Goal: Task Accomplishment & Management: Use online tool/utility

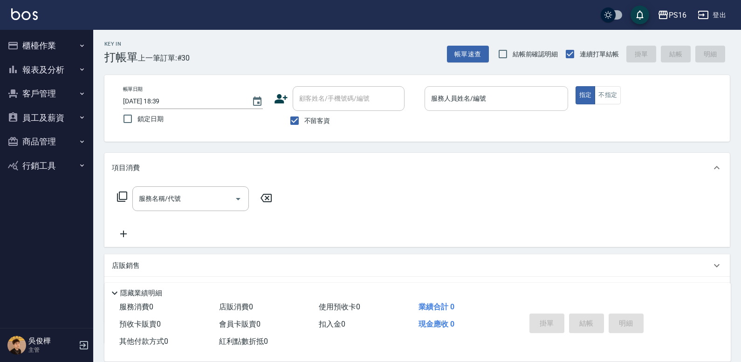
click at [477, 103] on input "服務人員姓名/編號" at bounding box center [496, 98] width 135 height 16
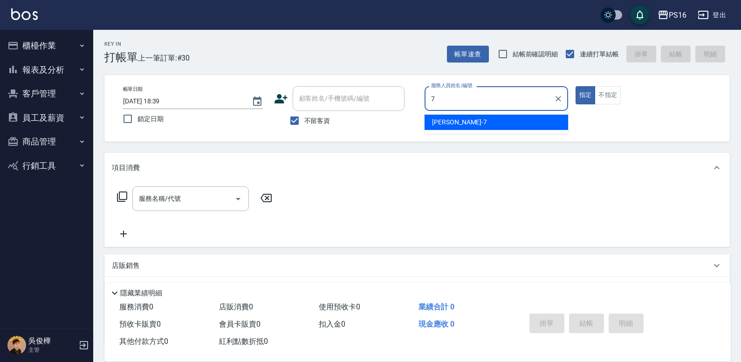
type input "張惠娟-7"
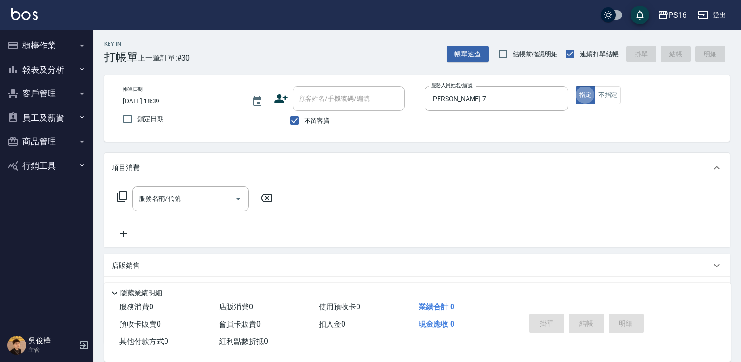
type button "true"
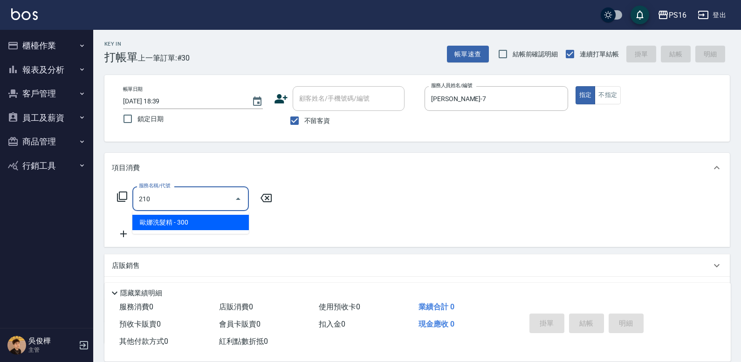
type input "歐娜洗髮精(210)"
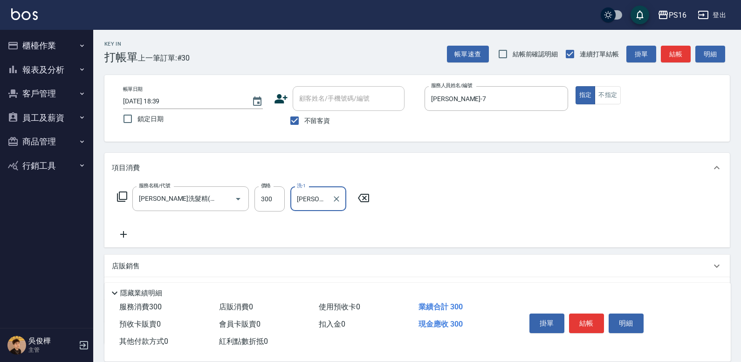
type input "簡伃伶-3"
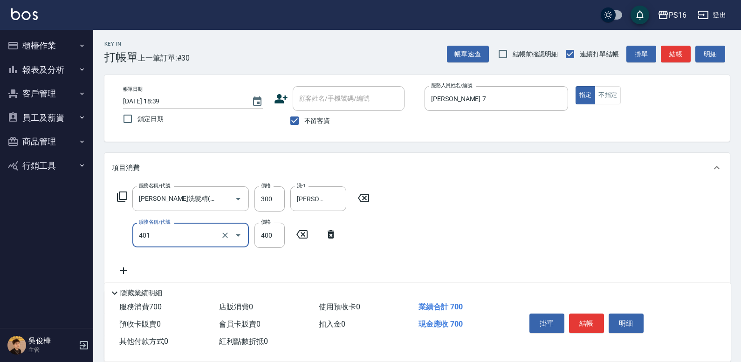
type input "剪髮(401)"
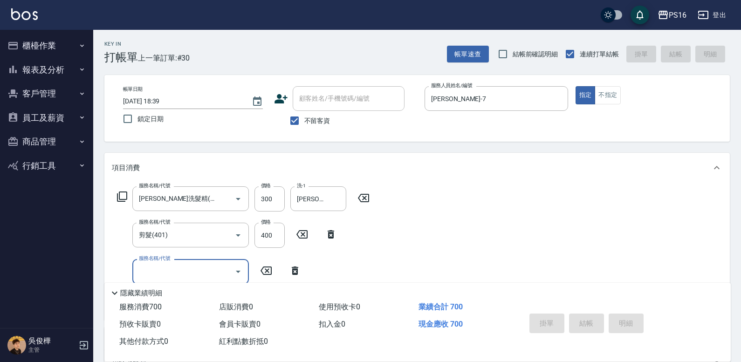
type input "2025/09/11 19:49"
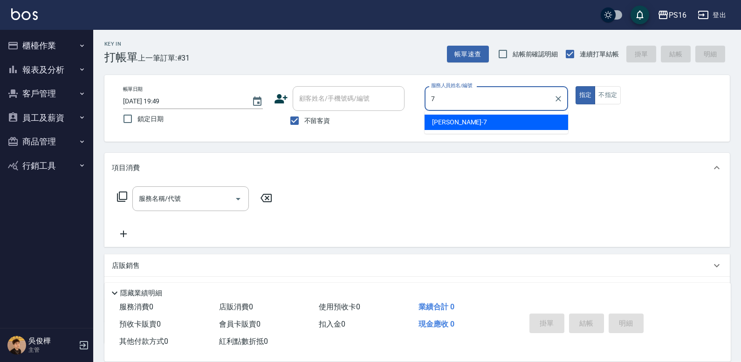
type input "張惠娟-7"
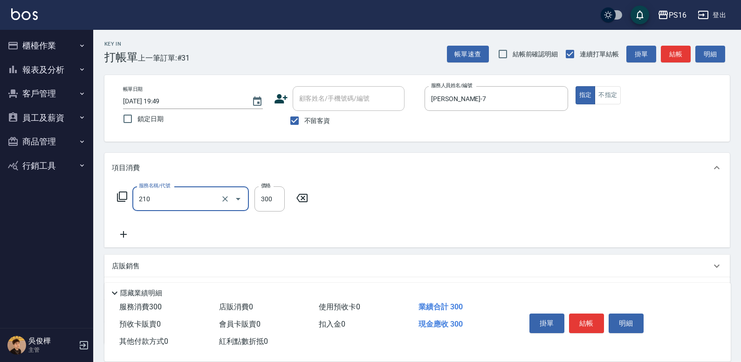
type input "歐娜洗髮精(210)"
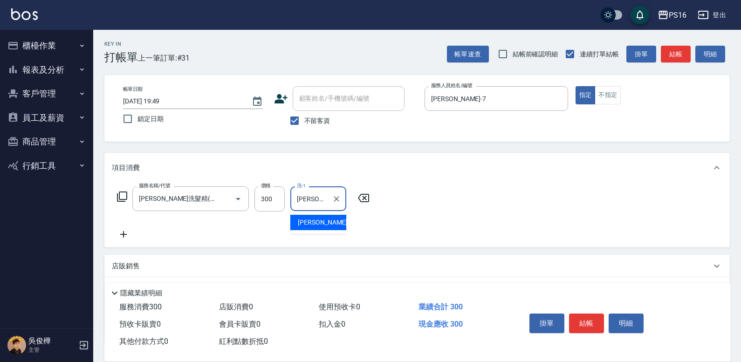
type input "林裕芳-21"
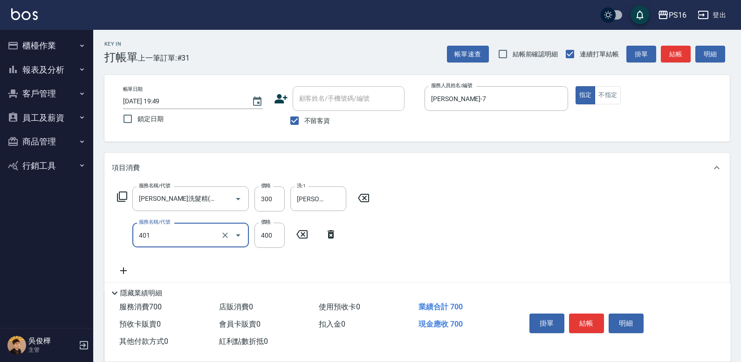
type input "剪髮(401)"
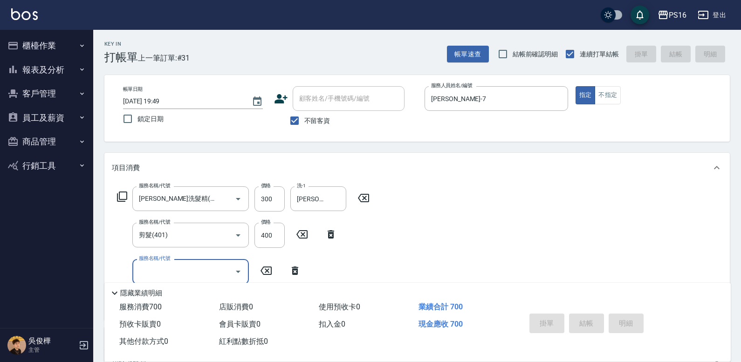
type input "2025/09/11 19:50"
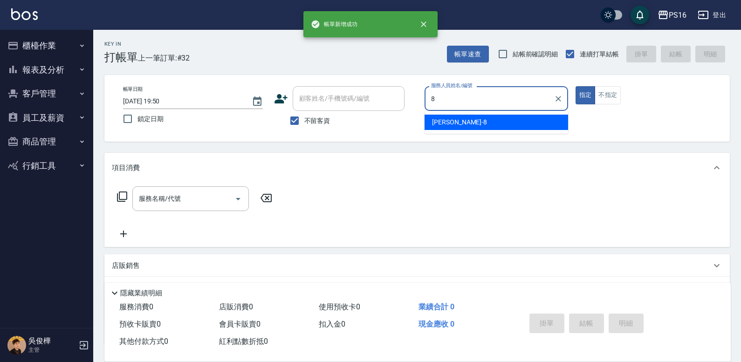
type input "簡君文-8"
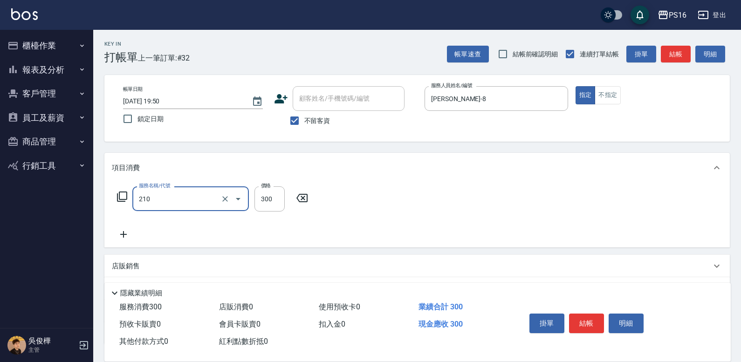
type input "歐娜洗髮精(210)"
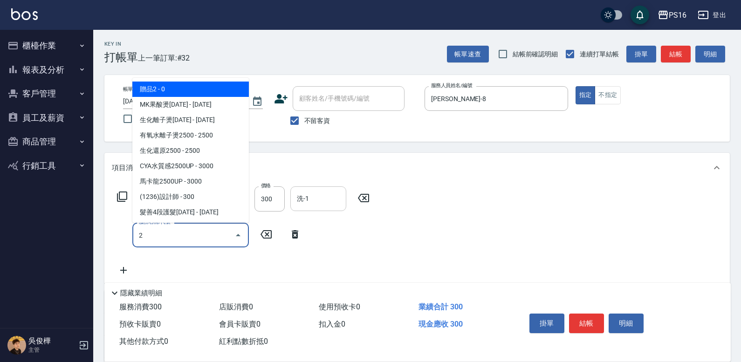
click at [314, 211] on div "洗-1" at bounding box center [319, 199] width 56 height 25
type input "2"
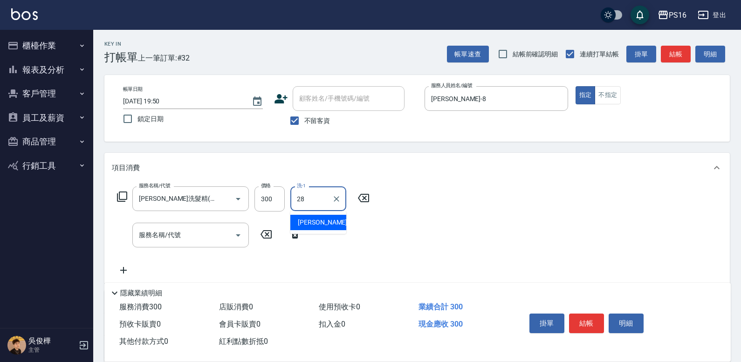
type input "吳梅倩-28"
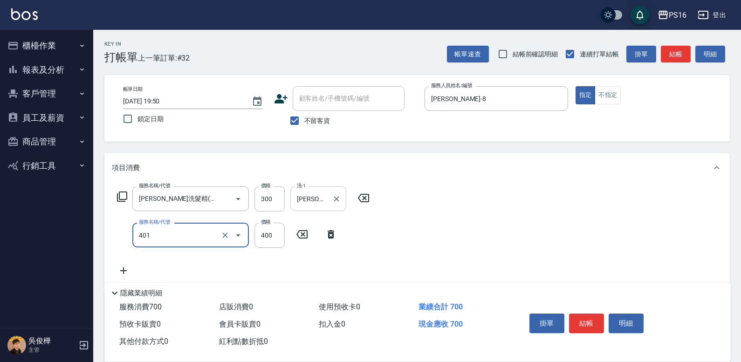
type input "剪髮(401)"
type input "250"
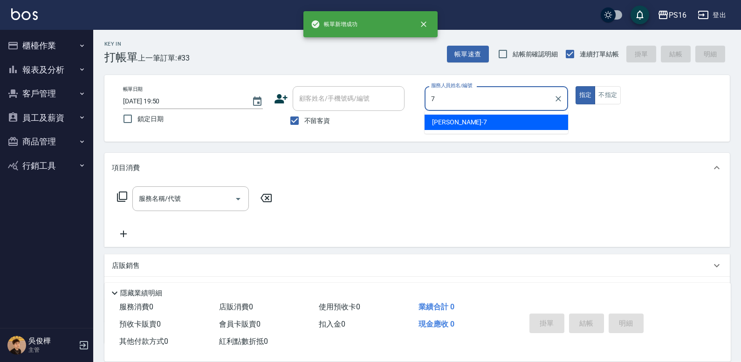
type input "張惠娟-7"
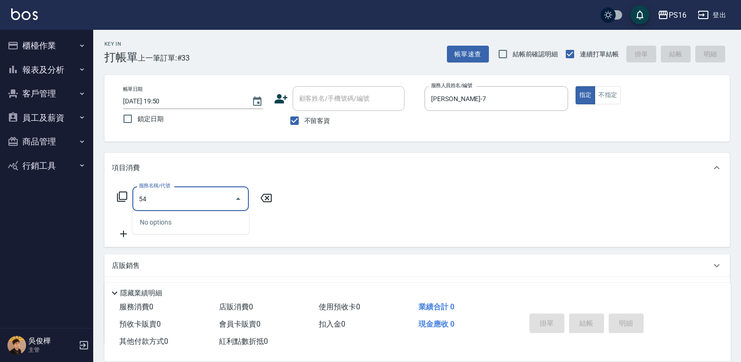
type input "5"
type input "剪髮(401)"
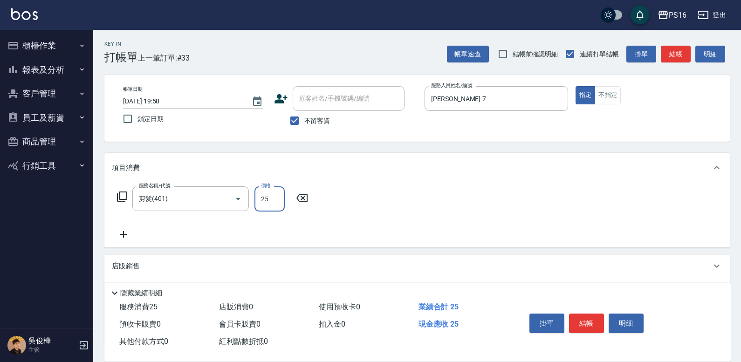
type input "250"
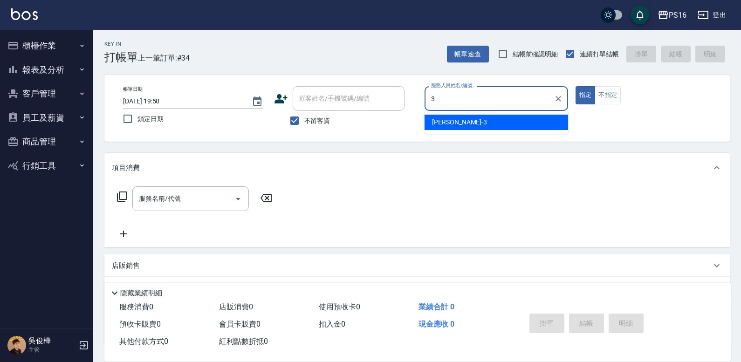
type input "簡伃伶-3"
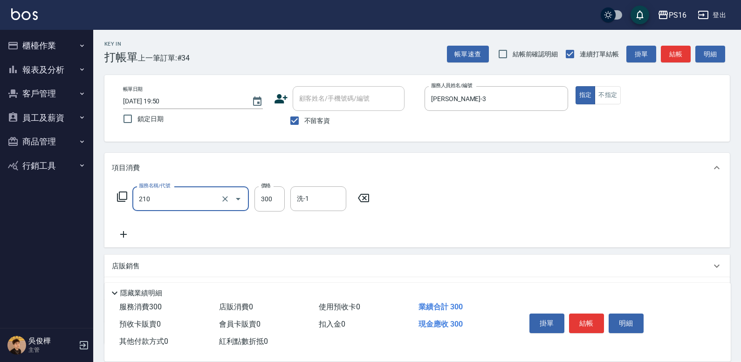
type input "歐娜洗髮精(210)"
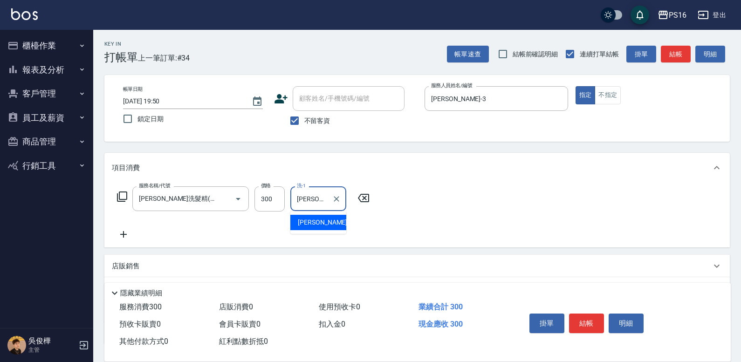
type input "簡伃伶-3"
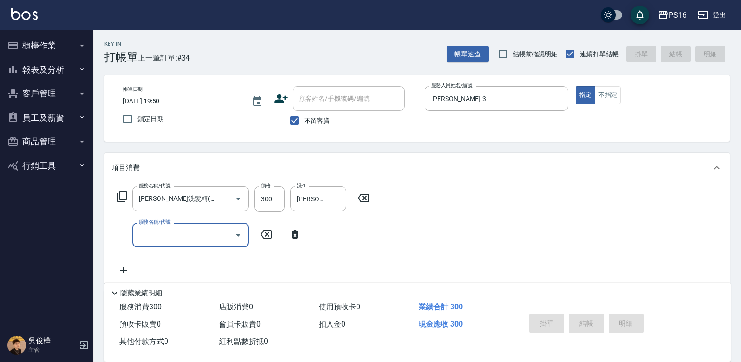
type input "2025/09/11 19:51"
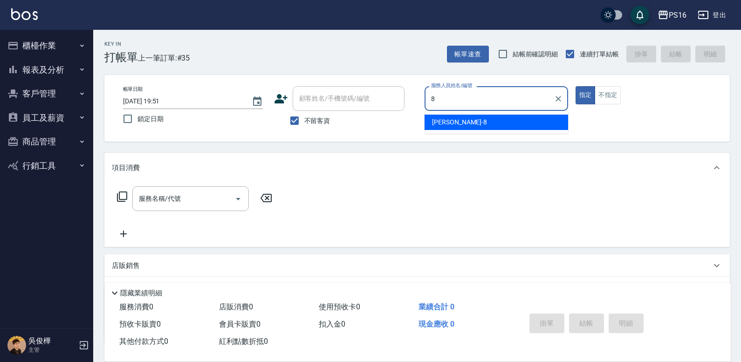
type input "簡君文-8"
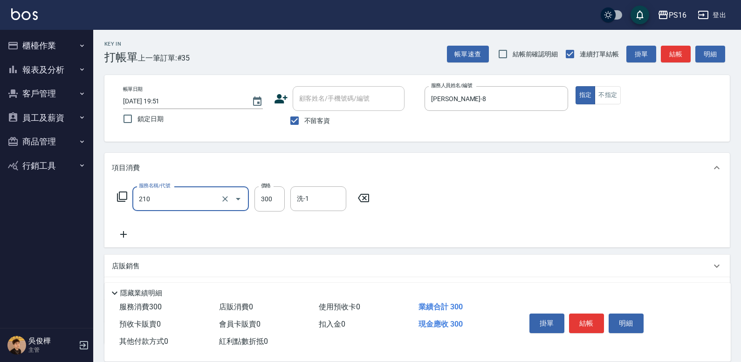
type input "歐娜洗髮精(210)"
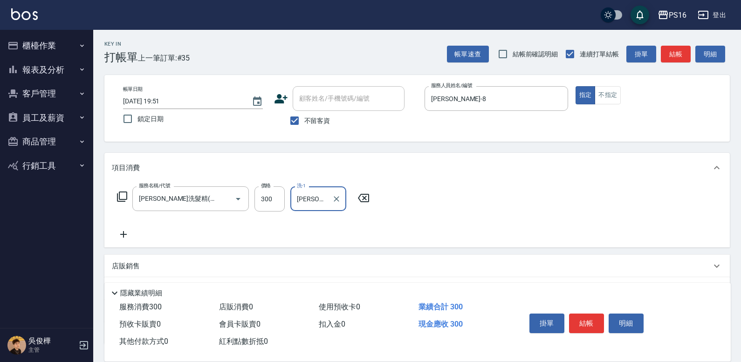
type input "吳梅倩-28"
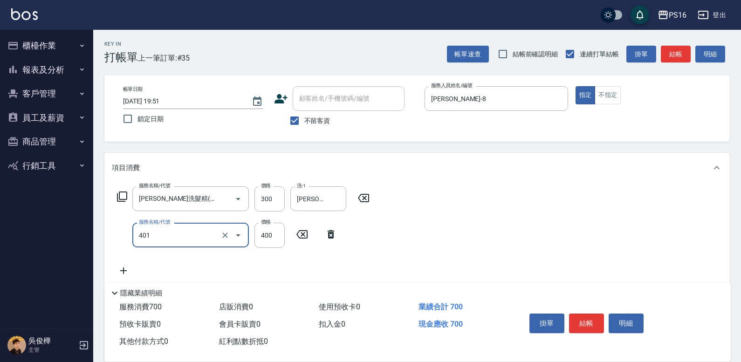
type input "剪髮(401)"
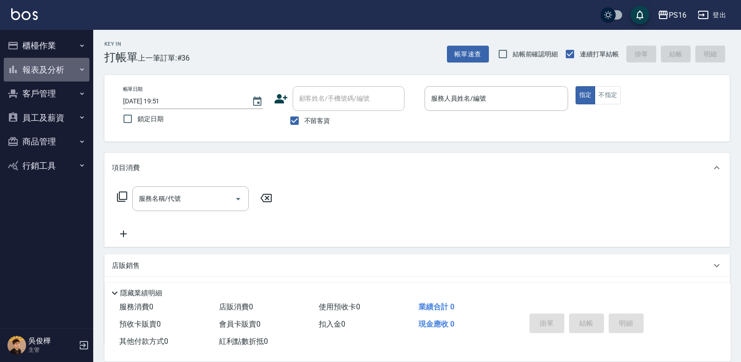
click at [56, 69] on button "報表及分析" at bounding box center [47, 70] width 86 height 24
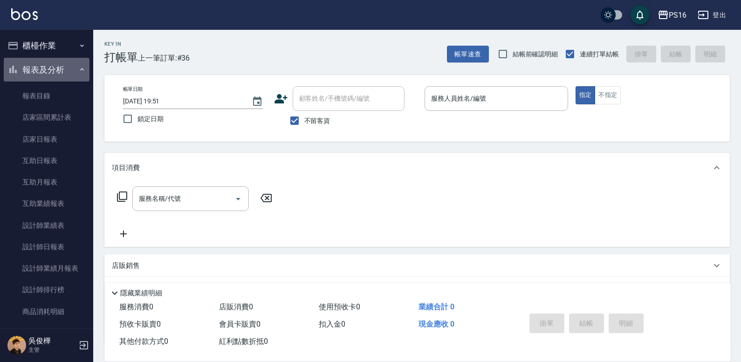
click at [56, 69] on button "報表及分析" at bounding box center [47, 70] width 86 height 24
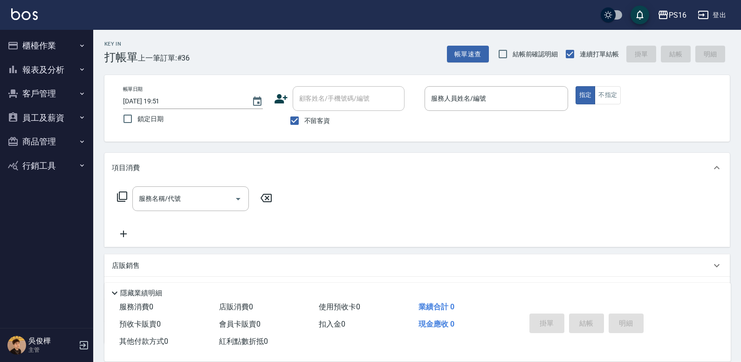
click at [72, 43] on button "櫃檯作業" at bounding box center [47, 46] width 86 height 24
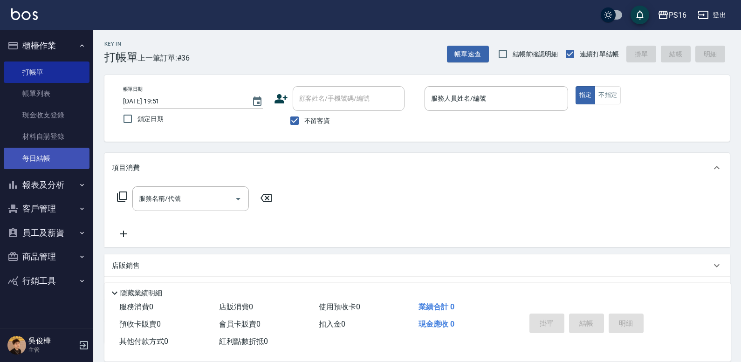
click at [53, 159] on link "每日結帳" at bounding box center [47, 158] width 86 height 21
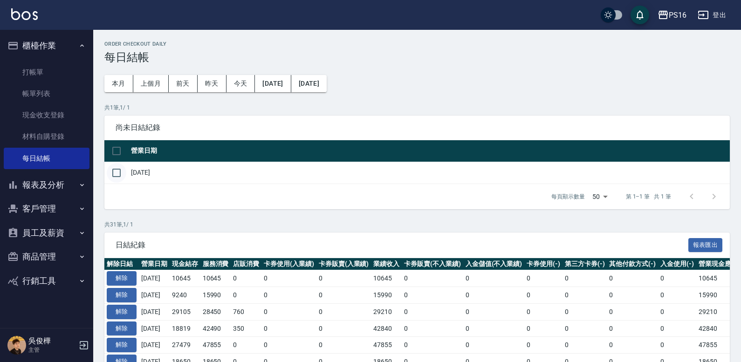
click at [116, 173] on input "checkbox" at bounding box center [117, 173] width 20 height 20
checkbox input "true"
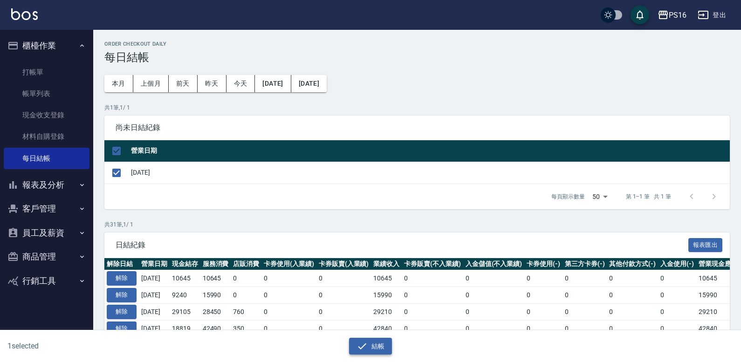
click at [383, 346] on button "結帳" at bounding box center [370, 346] width 43 height 17
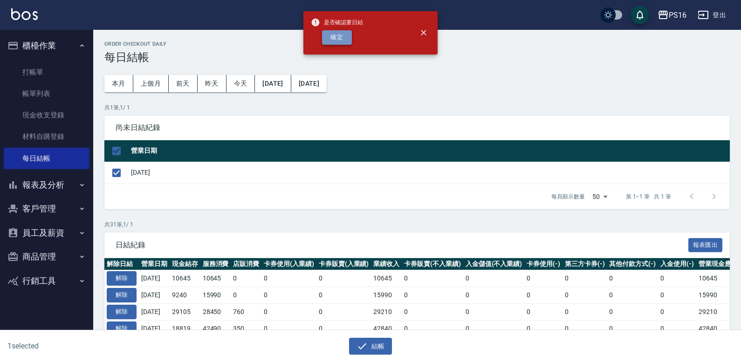
click at [339, 30] on button "確定" at bounding box center [337, 37] width 30 height 14
checkbox input "false"
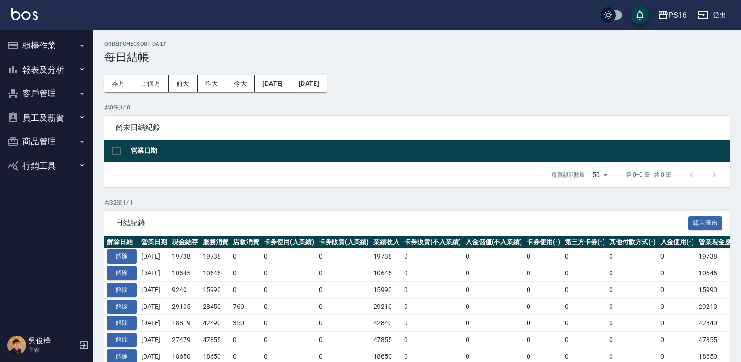
click at [51, 74] on button "報表及分析" at bounding box center [47, 70] width 86 height 24
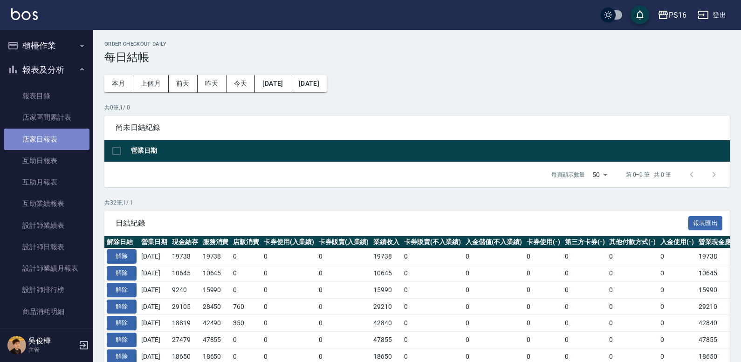
click at [62, 139] on link "店家日報表" at bounding box center [47, 139] width 86 height 21
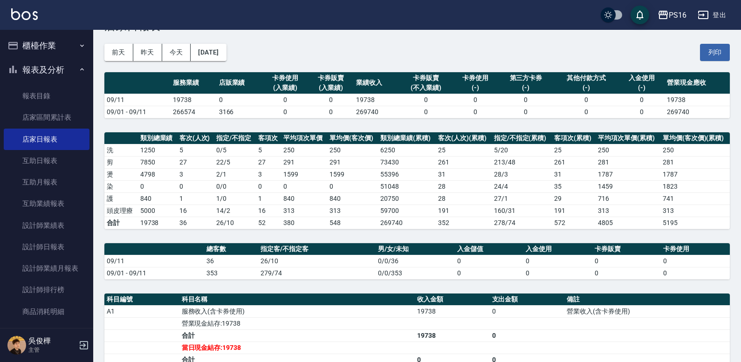
scroll to position [34, 0]
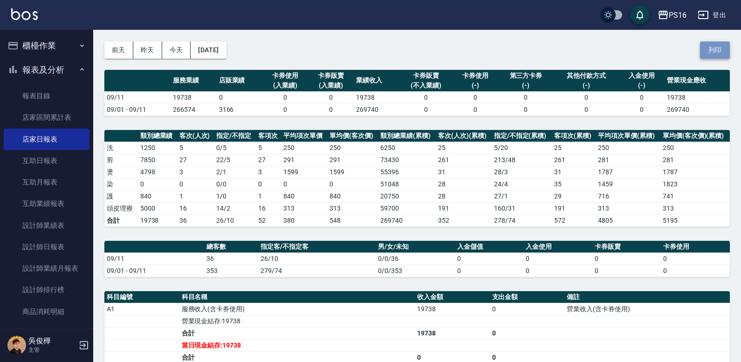
click at [723, 44] on button "列印" at bounding box center [715, 50] width 30 height 17
click at [67, 164] on link "互助日報表" at bounding box center [47, 160] width 86 height 21
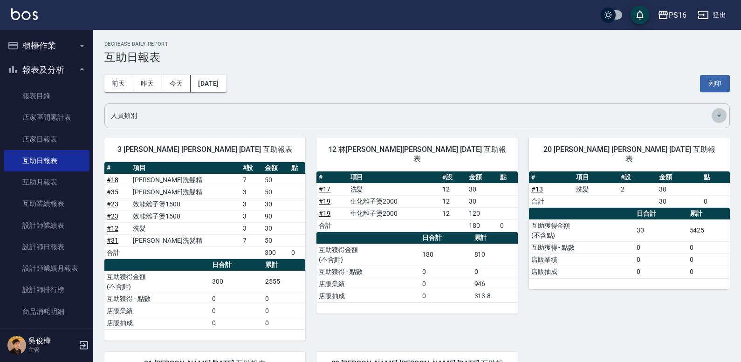
click at [721, 120] on icon "Open" at bounding box center [719, 115] width 11 height 11
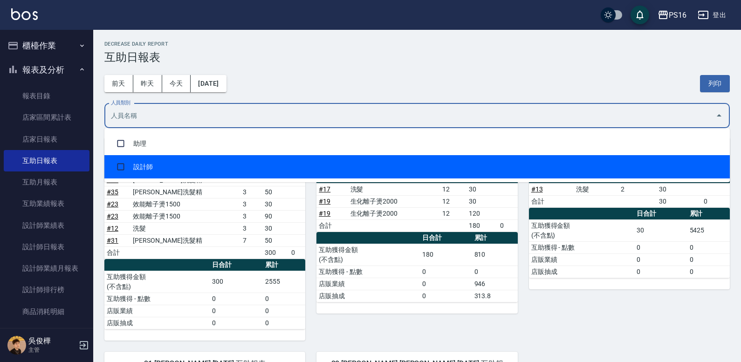
click at [216, 158] on li "設計師" at bounding box center [417, 166] width 626 height 23
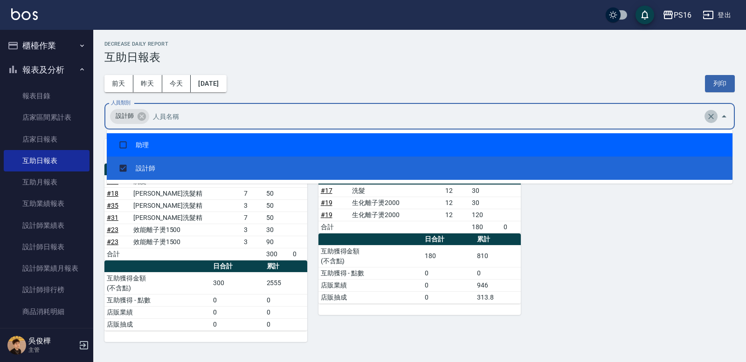
click at [713, 116] on icon "Clear" at bounding box center [710, 116] width 9 height 9
checkbox input "false"
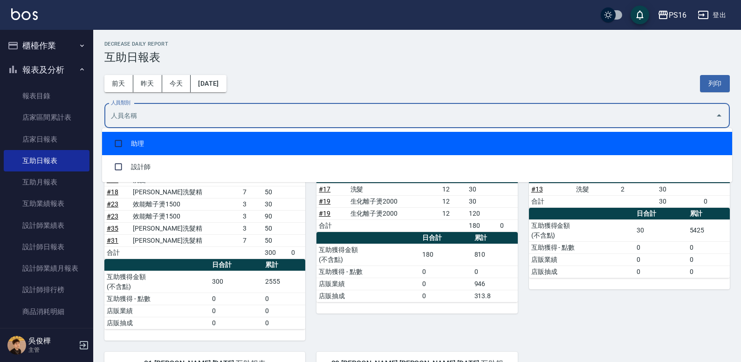
click at [349, 146] on li "助理" at bounding box center [417, 143] width 630 height 23
checkbox input "true"
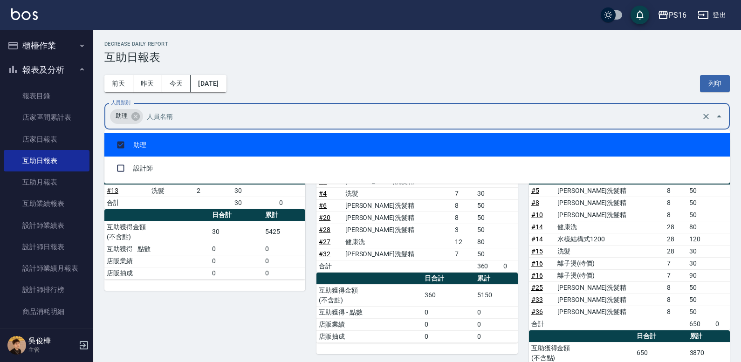
click at [442, 53] on h3 "互助日報表" at bounding box center [417, 57] width 626 height 13
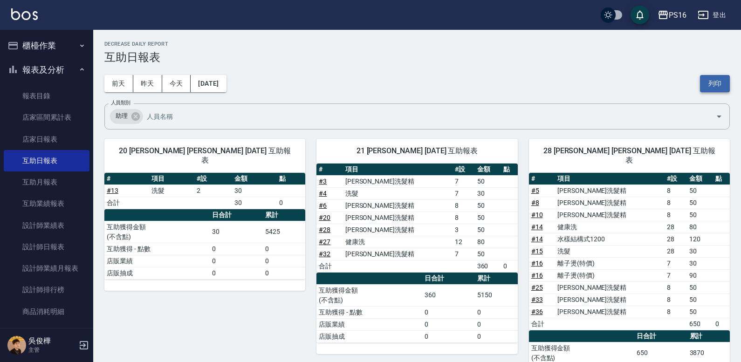
click at [710, 79] on button "列印" at bounding box center [715, 83] width 30 height 17
click at [55, 241] on link "設計師日報表" at bounding box center [47, 246] width 86 height 21
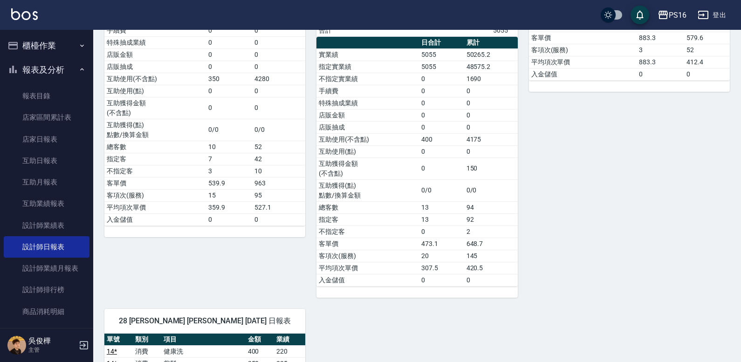
scroll to position [700, 0]
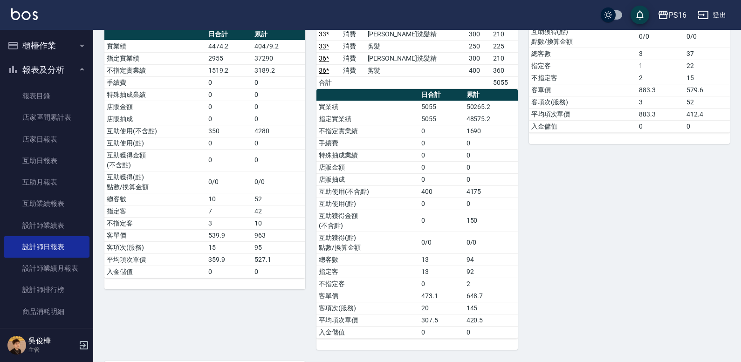
drag, startPoint x: 739, startPoint y: 251, endPoint x: 739, endPoint y: 282, distance: 30.8
click at [739, 282] on div "PS16 [DATE] 設計師日報表 列印時間： [DATE][PHONE_NUMBER]:55 Employee Daily Report 設計師日報表 […" at bounding box center [417, 36] width 648 height 1413
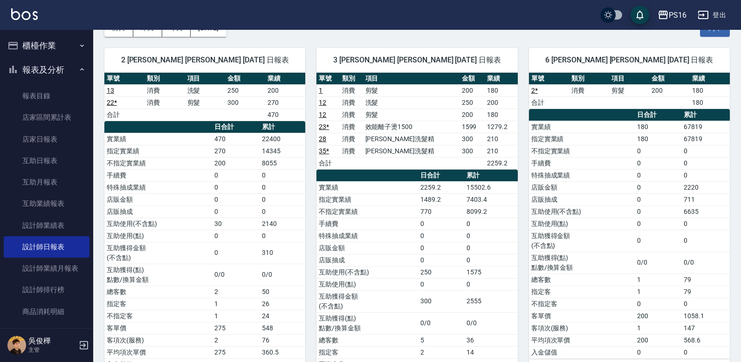
scroll to position [0, 0]
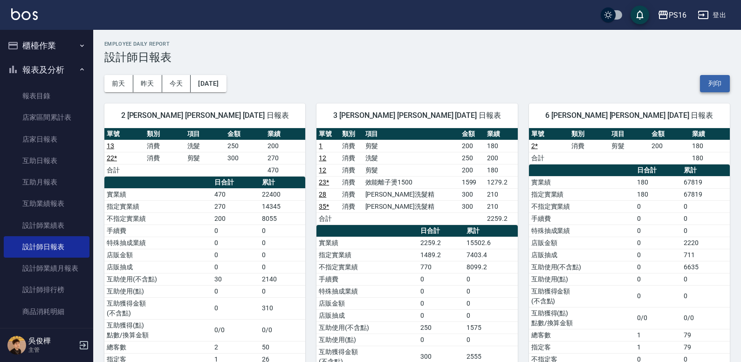
click at [704, 80] on button "列印" at bounding box center [715, 83] width 30 height 17
drag, startPoint x: 75, startPoint y: 67, endPoint x: 121, endPoint y: 67, distance: 46.6
click at [78, 69] on icon "button" at bounding box center [81, 69] width 7 height 7
